Goal: Transaction & Acquisition: Purchase product/service

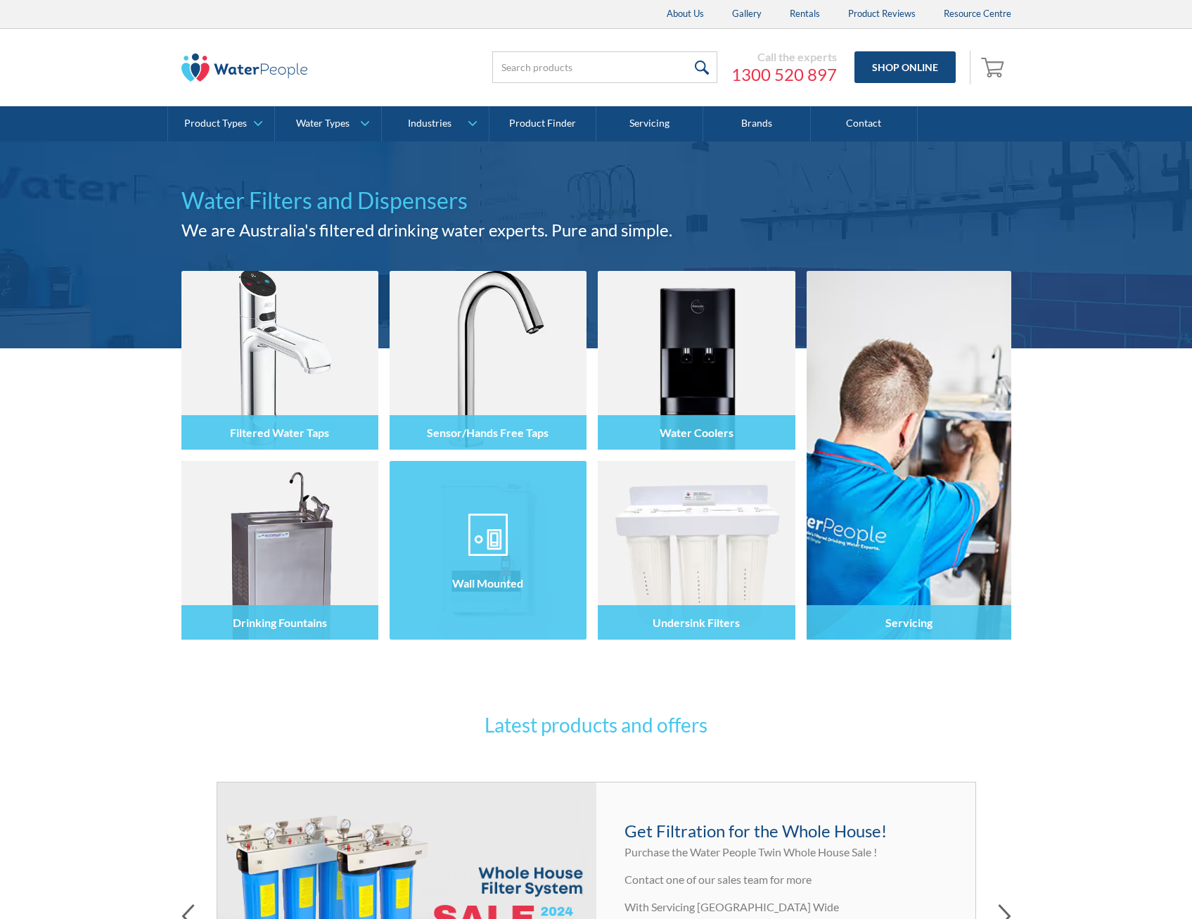
drag, startPoint x: 0, startPoint y: 0, endPoint x: 518, endPoint y: 539, distance: 747.7
click at [518, 539] on div at bounding box center [488, 563] width 197 height 84
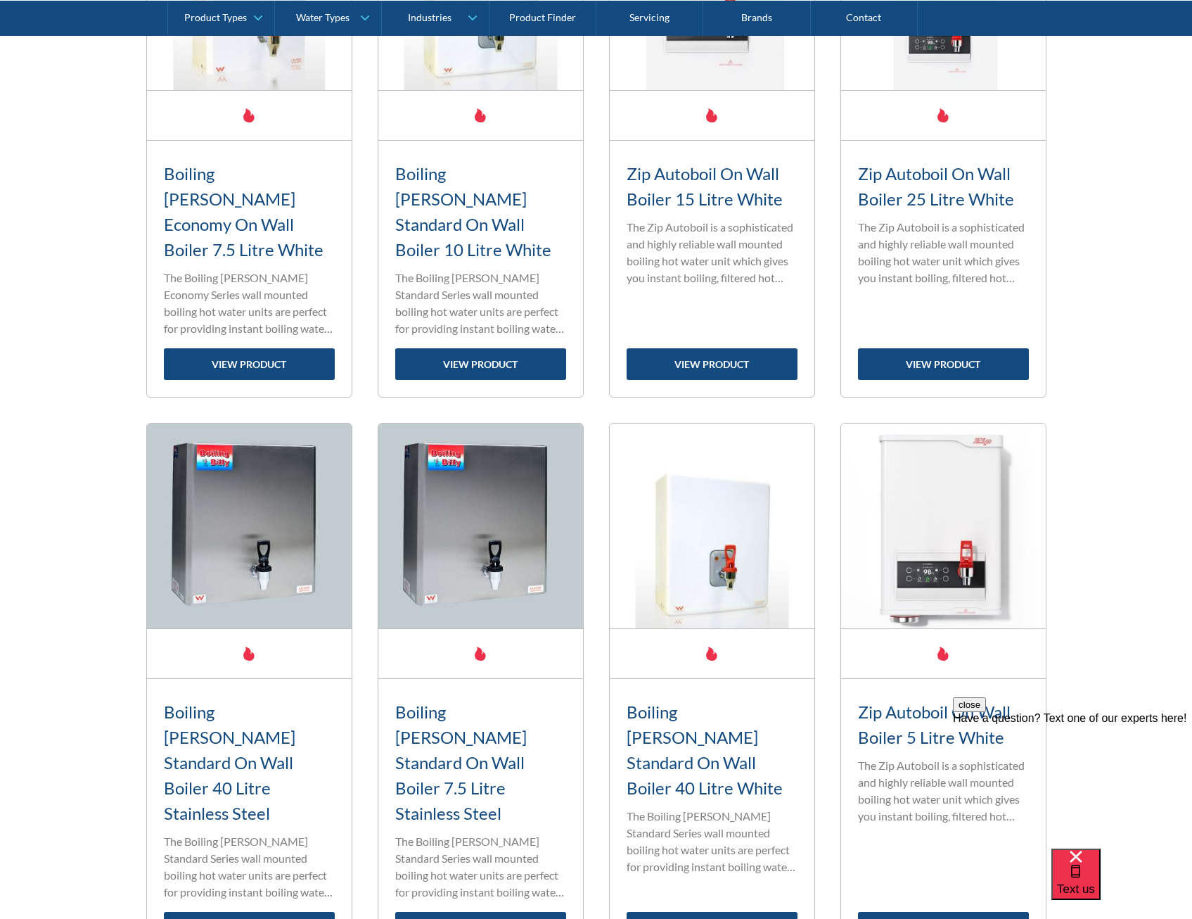
scroll to position [1829, 0]
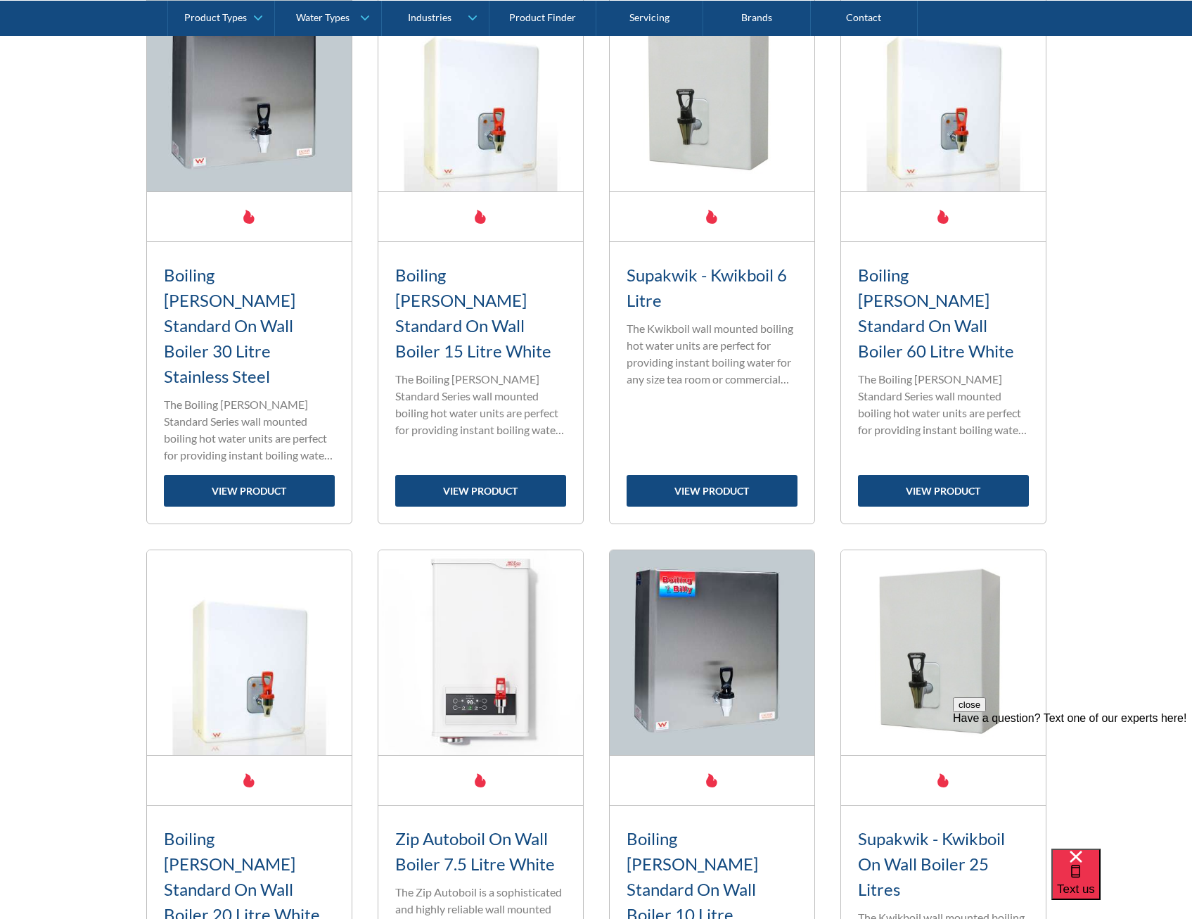
scroll to position [563, 0]
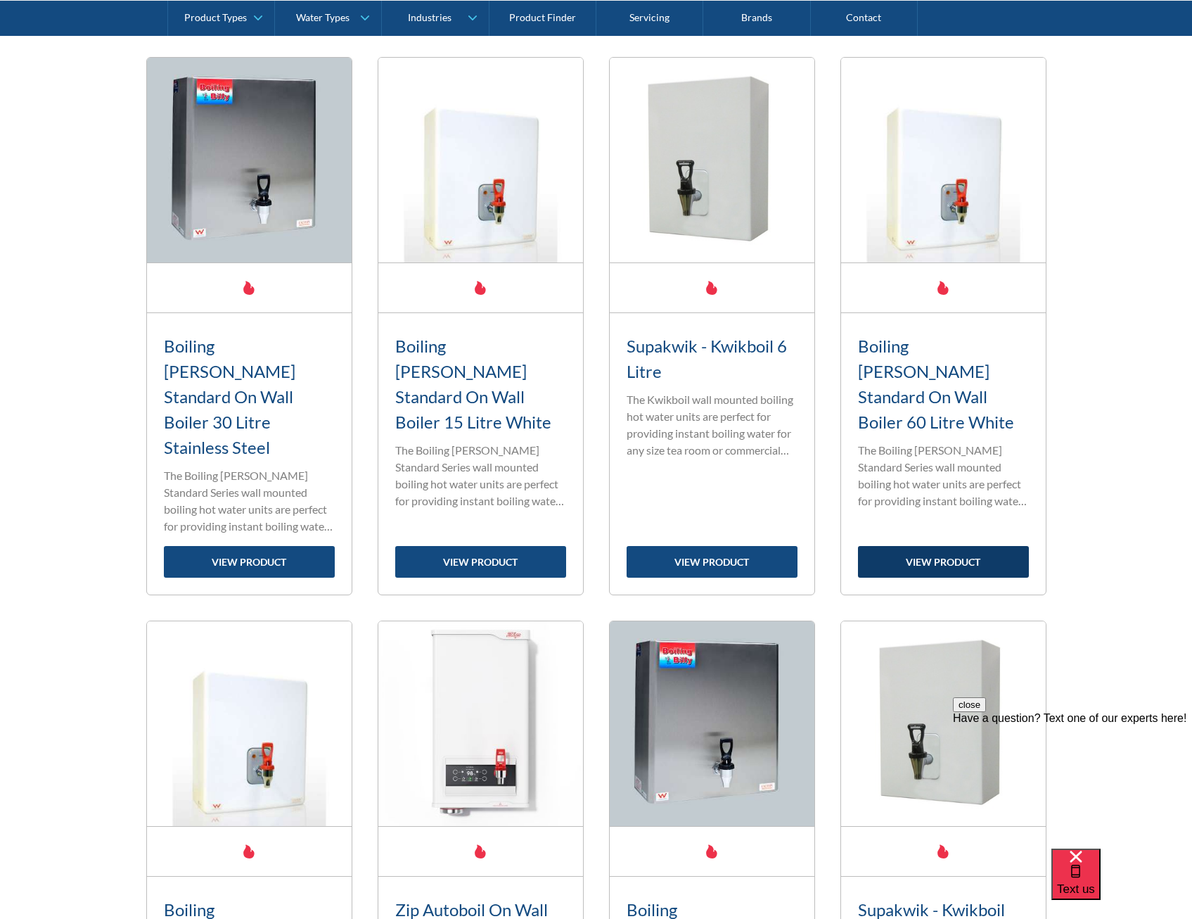
click at [943, 546] on link "view product" at bounding box center [943, 562] width 171 height 32
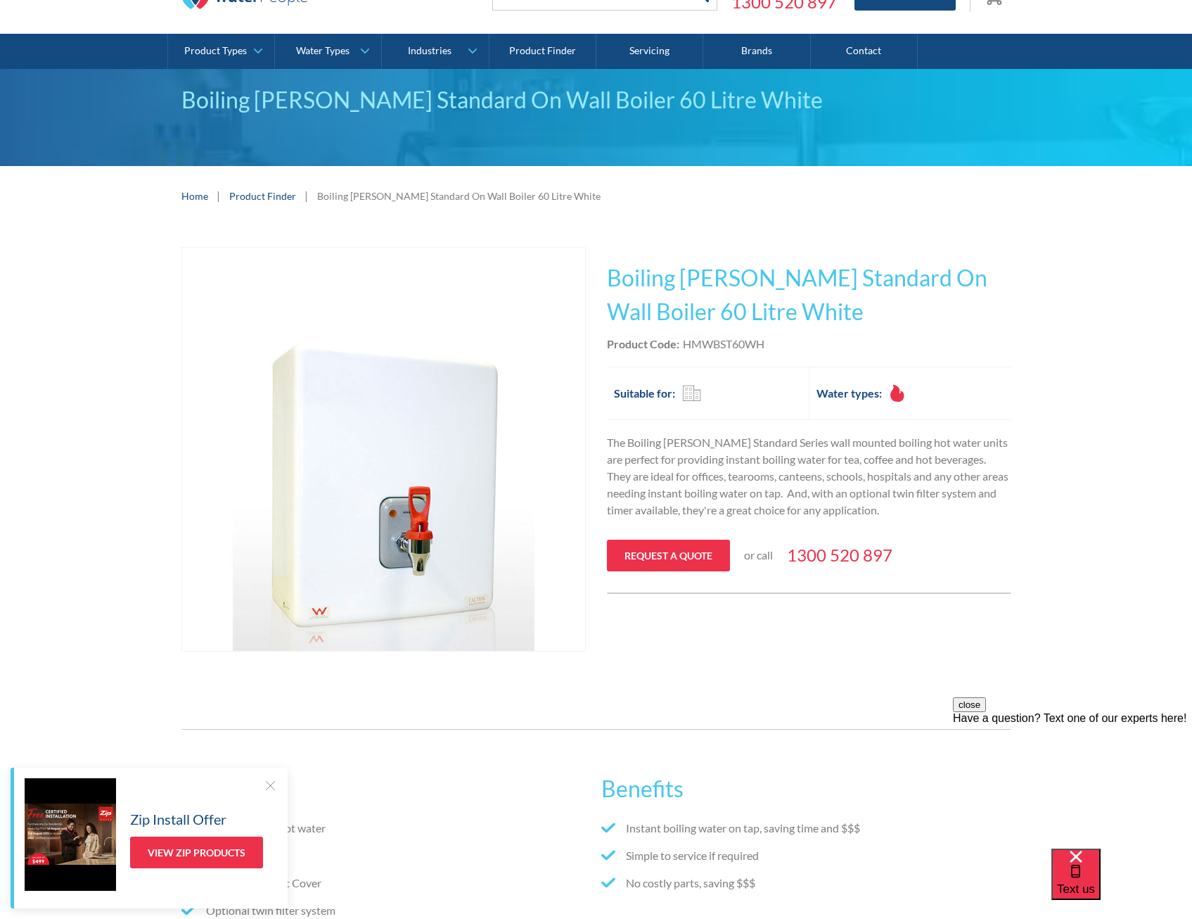
scroll to position [70, 0]
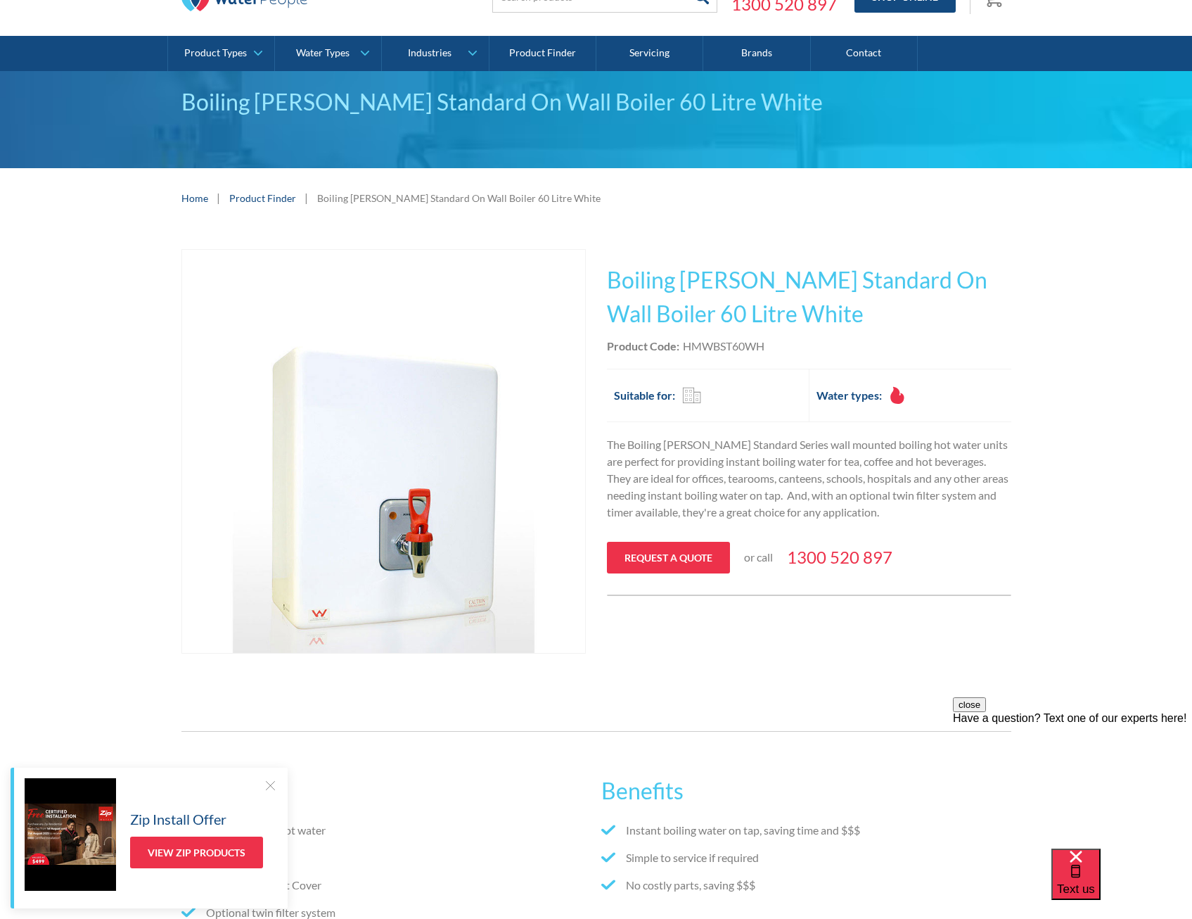
click at [269, 785] on div at bounding box center [270, 785] width 14 height 14
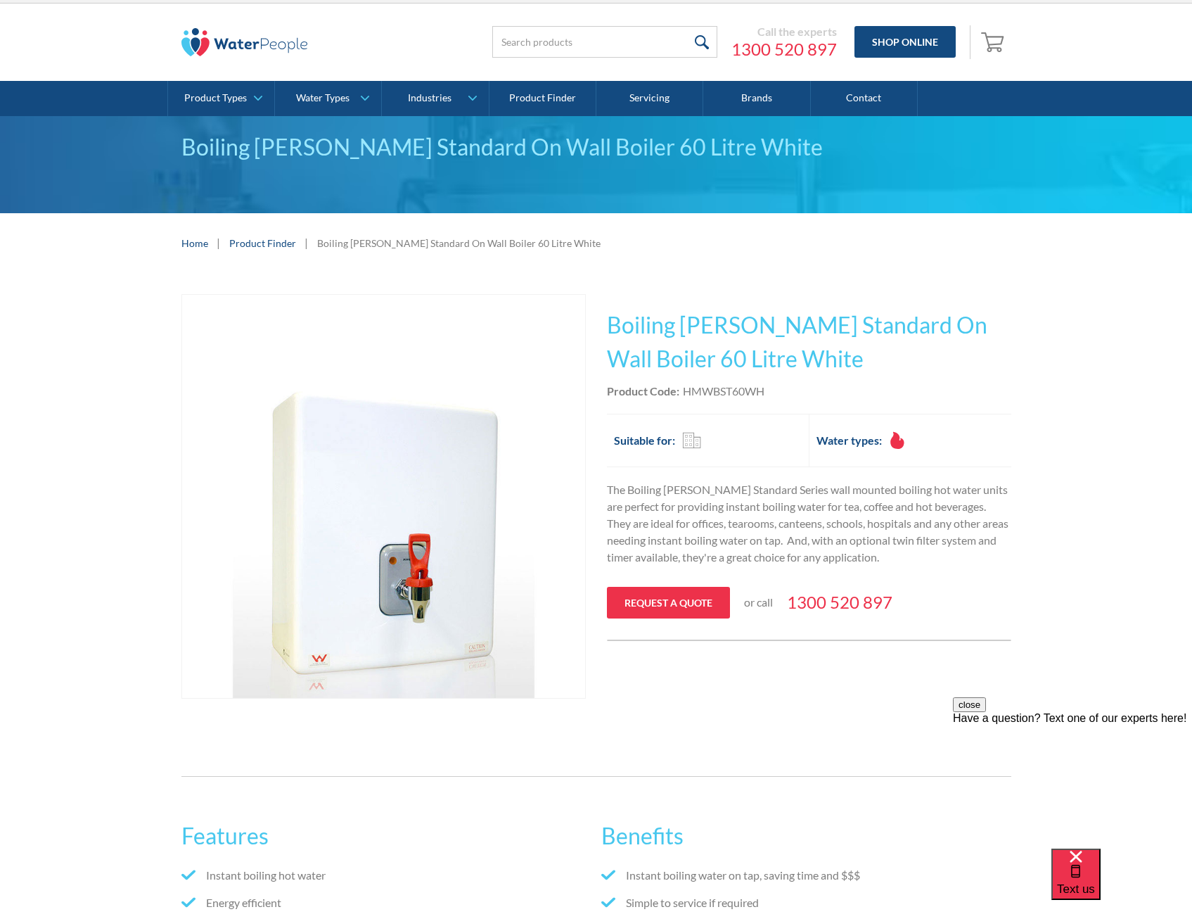
scroll to position [0, 0]
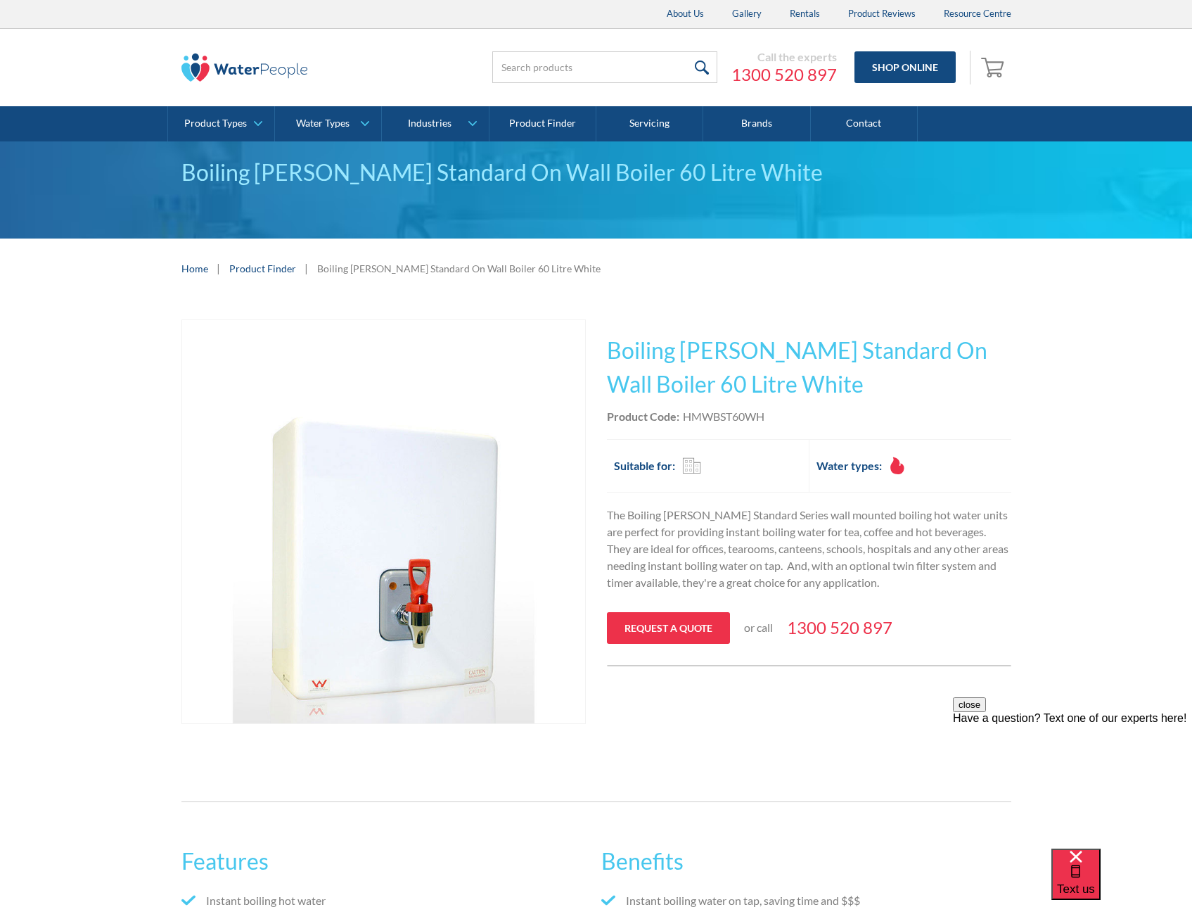
click at [986, 712] on button "close" at bounding box center [969, 704] width 33 height 15
